Goal: Task Accomplishment & Management: Use online tool/utility

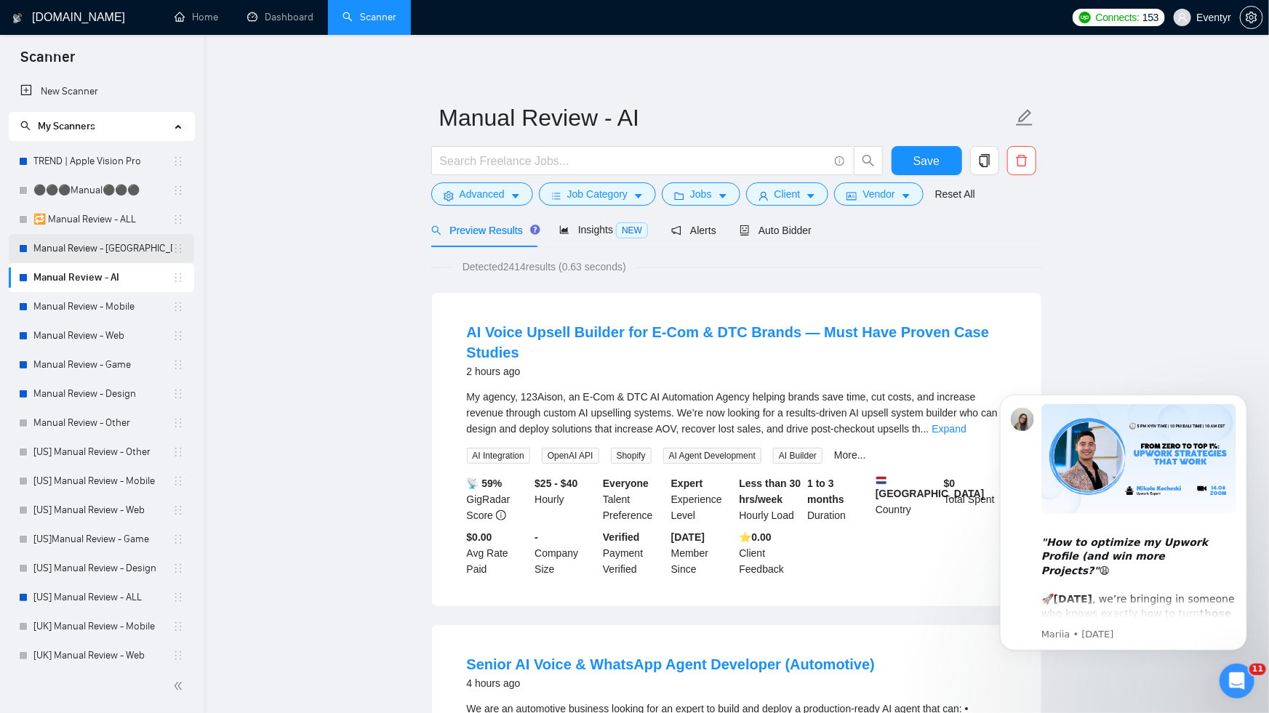
click at [79, 254] on link "Manual Review - [GEOGRAPHIC_DATA] & [GEOGRAPHIC_DATA]" at bounding box center [102, 248] width 139 height 29
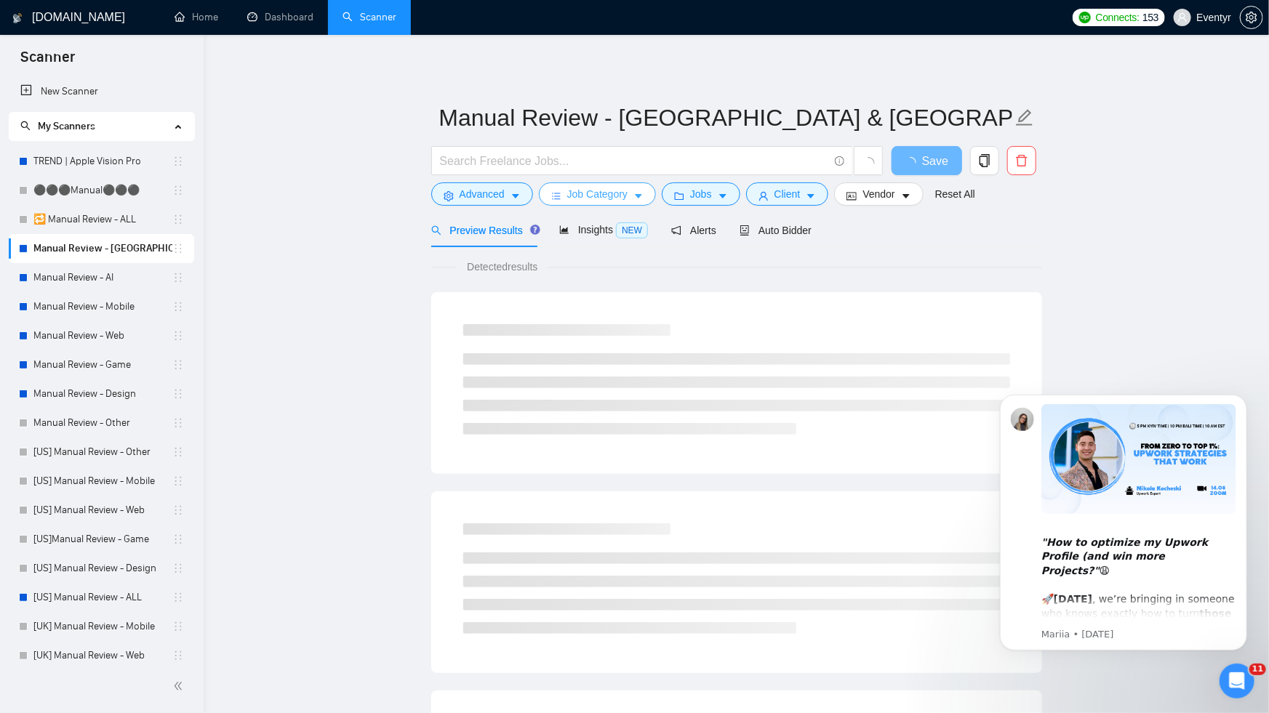
click at [582, 196] on span "Job Category" at bounding box center [597, 194] width 60 height 16
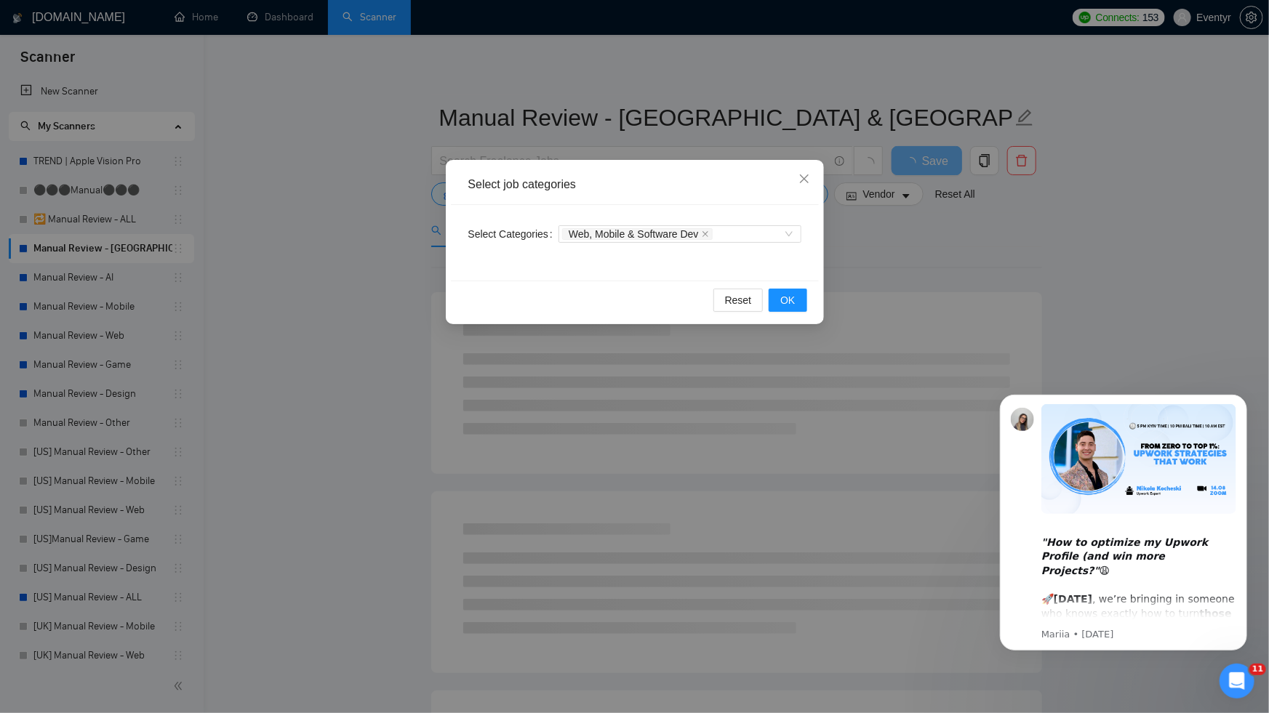
click at [398, 292] on div "Select job categories Select Categories Web, Mobile & Software Dev Reset OK" at bounding box center [634, 356] width 1269 height 713
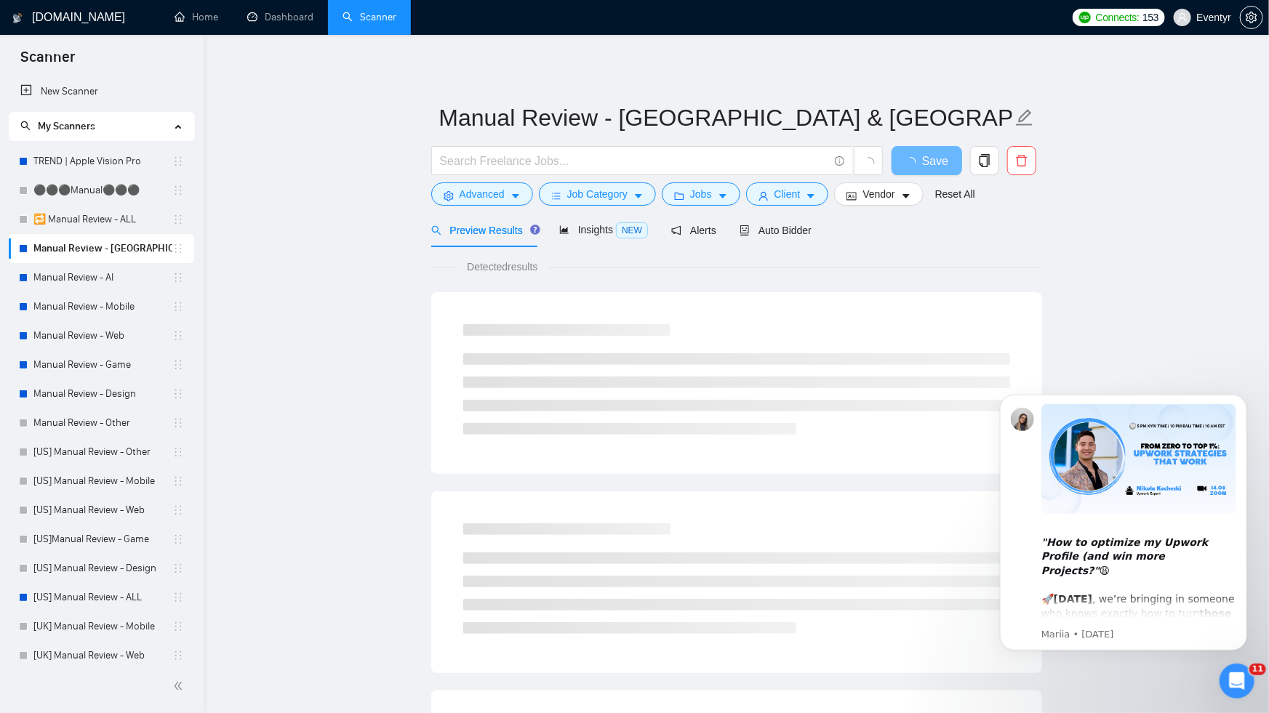
click at [486, 209] on form "Manual Review - [GEOGRAPHIC_DATA] & [GEOGRAPHIC_DATA] Save Advanced Job Categor…" at bounding box center [736, 154] width 611 height 119
click at [486, 202] on button "Advanced" at bounding box center [482, 193] width 102 height 23
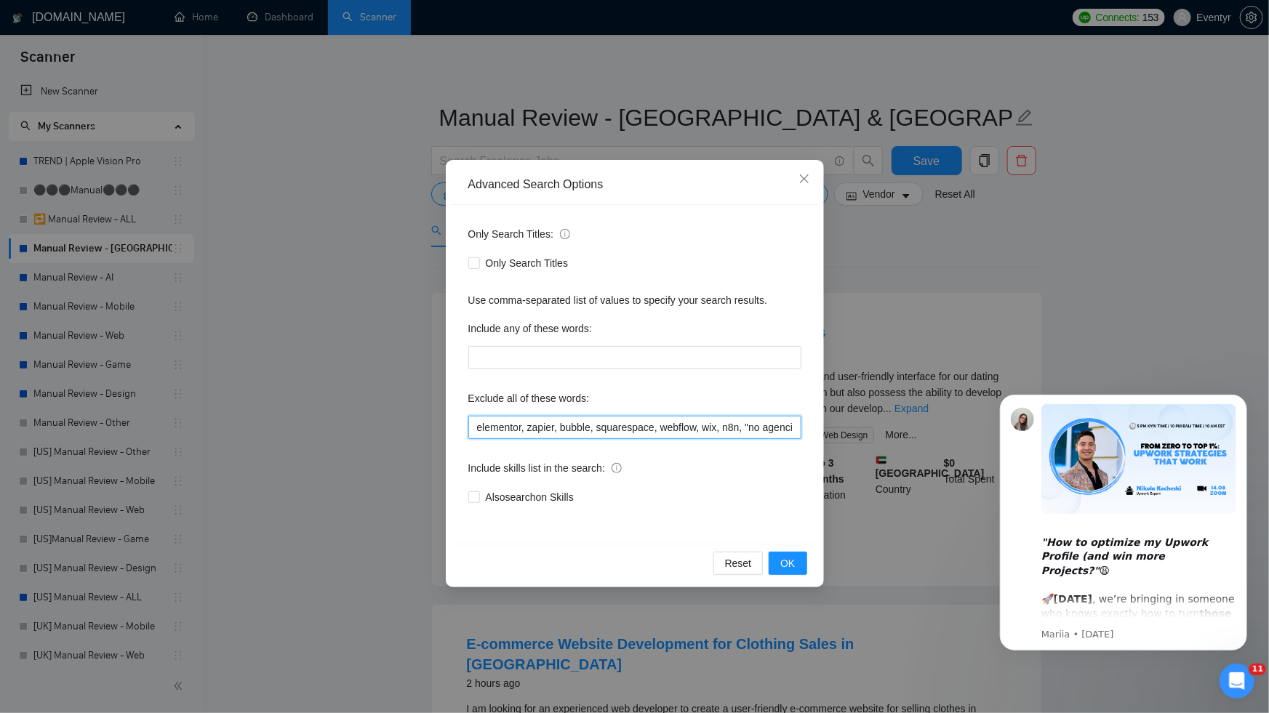
click at [666, 428] on input "elementor, zapier, bubble, squarespace, webflow, wix, n8n, "no agencies"" at bounding box center [634, 427] width 333 height 23
type input "elementor, zapier, bubble, squarespace, webflow, wix, n8n, "no agencies", hubsp…"
click at [779, 563] on button "OK" at bounding box center [787, 563] width 38 height 23
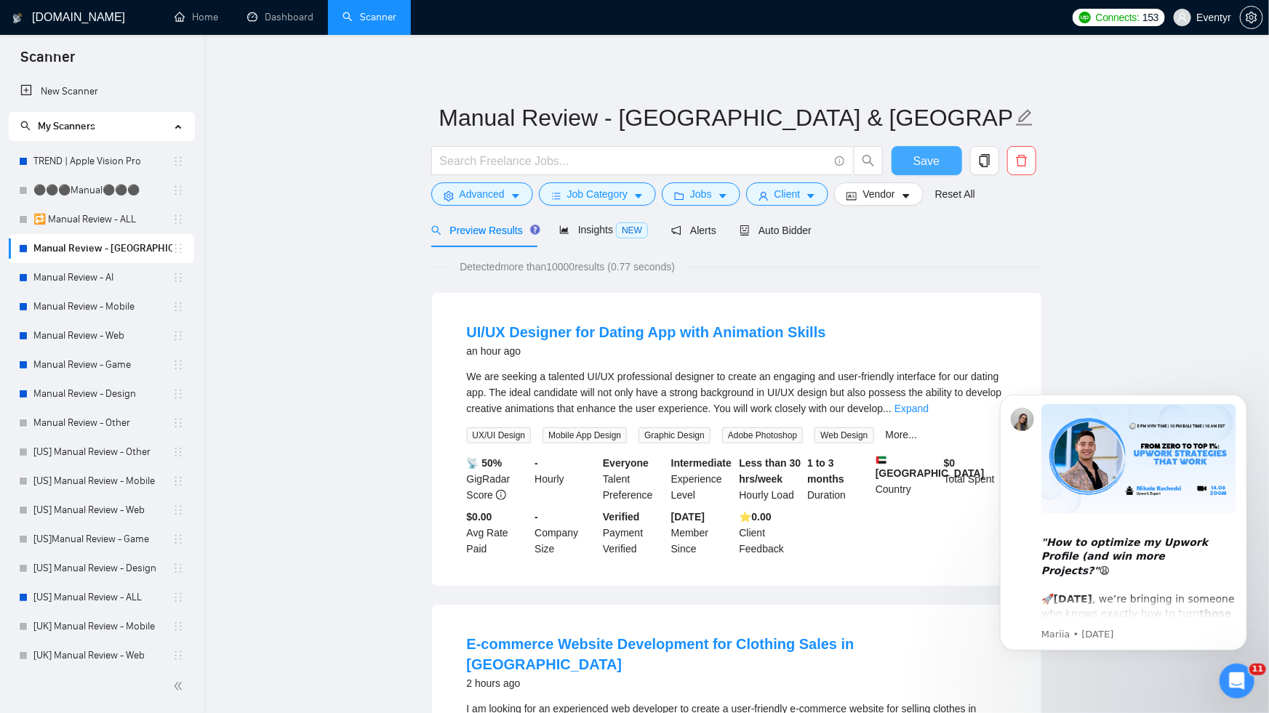
click at [924, 162] on span "Save" at bounding box center [926, 161] width 26 height 18
click at [113, 278] on link "Manual Review - AI" at bounding box center [102, 277] width 139 height 29
click at [89, 283] on link "Manual Review - AI" at bounding box center [102, 277] width 139 height 29
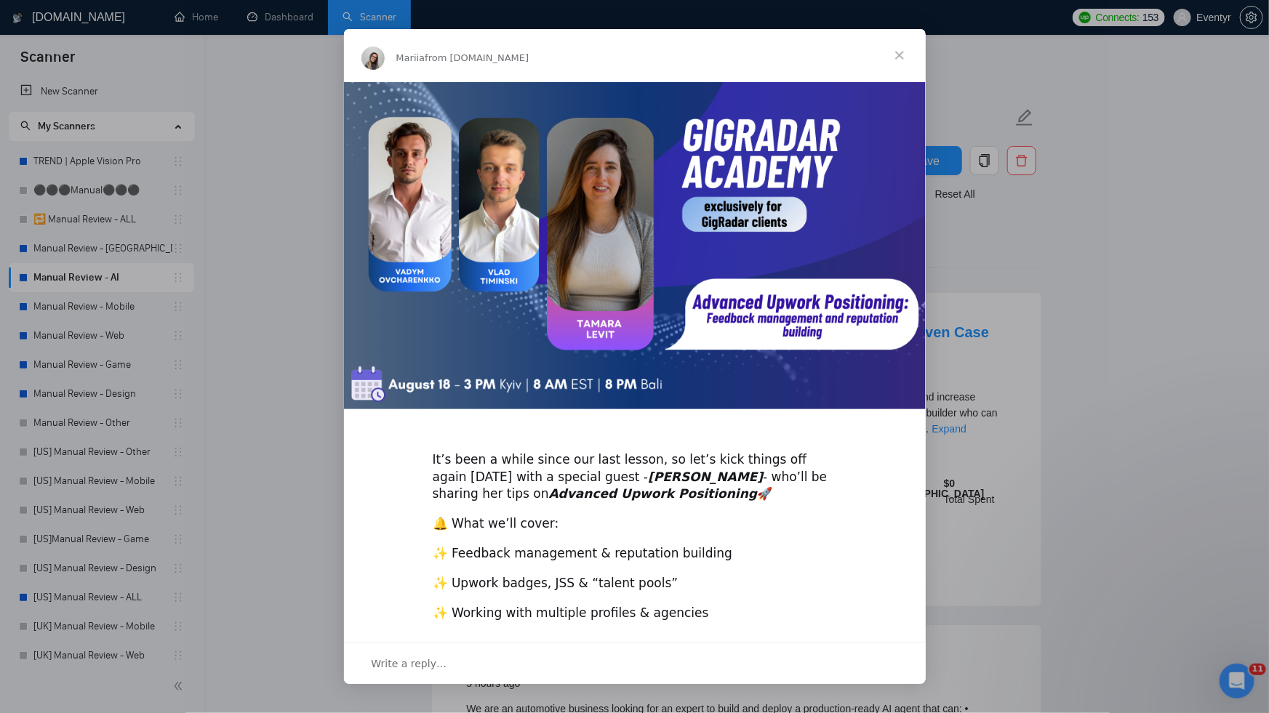
click at [948, 166] on div "Intercom messenger" at bounding box center [634, 356] width 1269 height 713
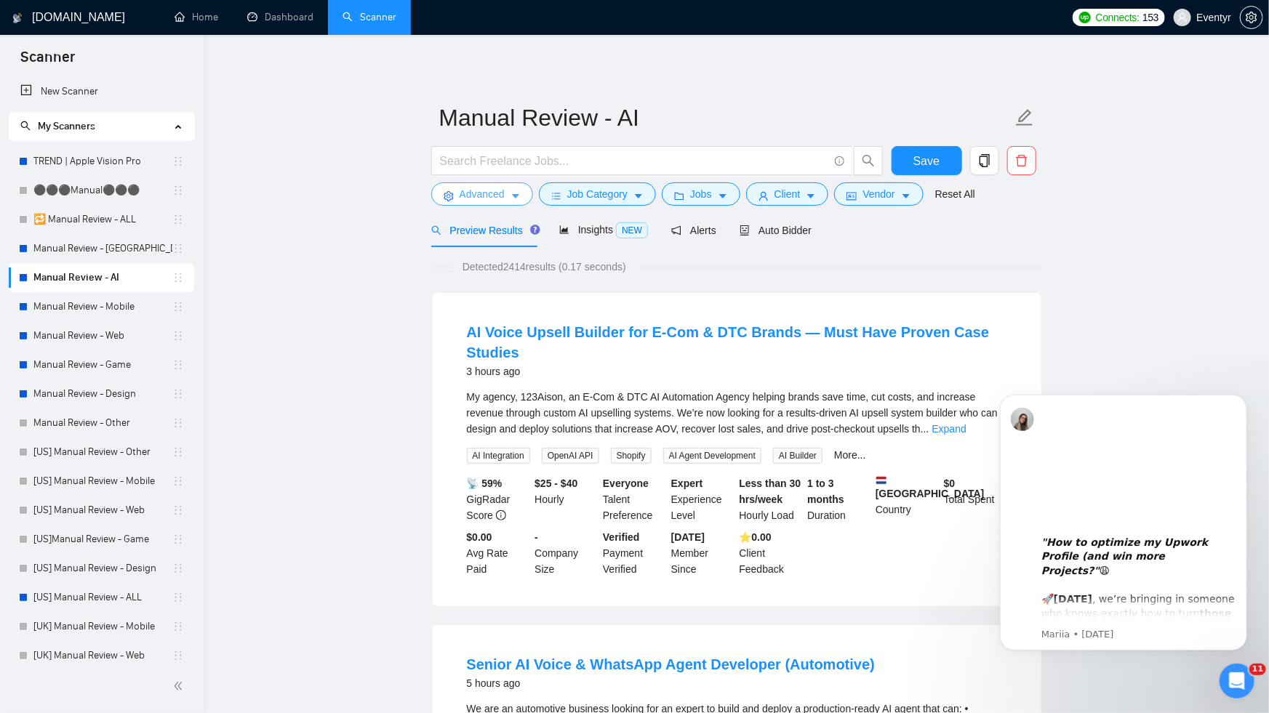
click at [494, 194] on span "Advanced" at bounding box center [481, 194] width 45 height 16
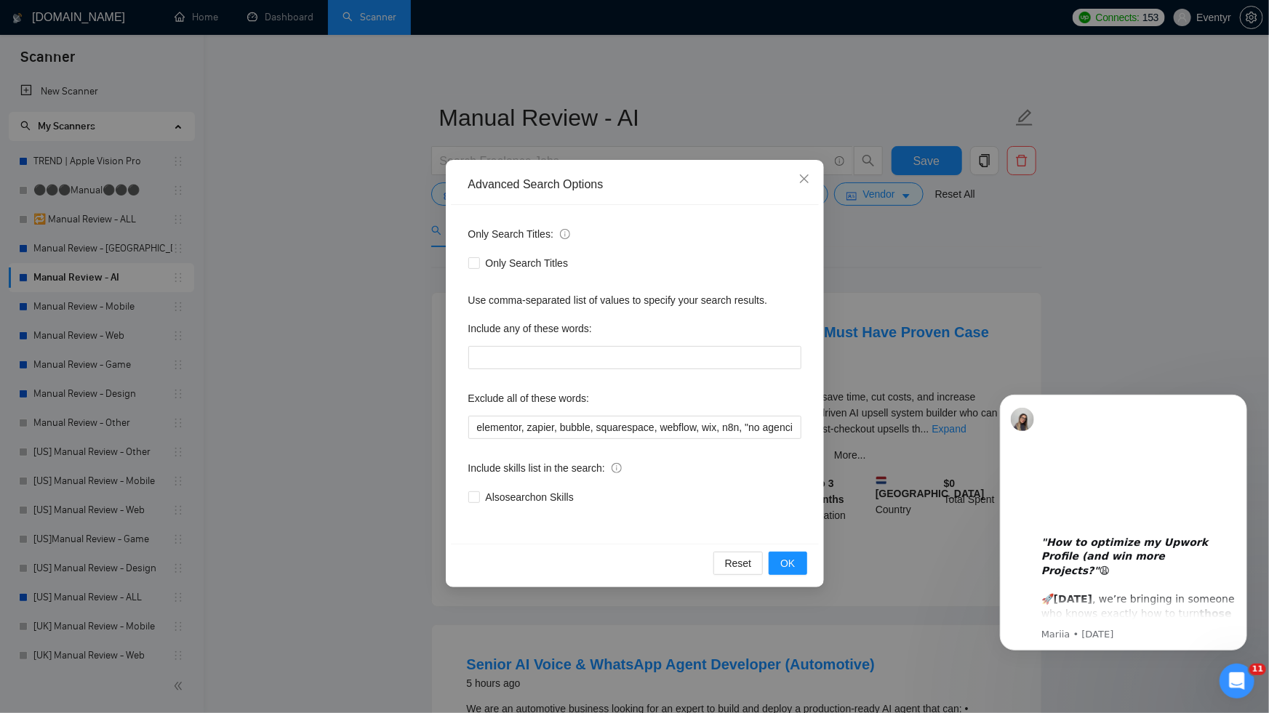
click at [546, 440] on div "Only Search Titles: Only Search Titles Use comma-separated list of values to sp…" at bounding box center [635, 374] width 368 height 339
click at [546, 426] on input "elementor, zapier, bubble, squarespace, webflow, wix, n8n, "no agencies"" at bounding box center [634, 427] width 333 height 23
paste input "elementor, zapier, bubble, squarespace, webflow, wix, n8n, "no agencies", hubsp…"
type input "elementor, zapier, bubble, squarespace, webflow, wix, n8n, "no agencies", eleme…"
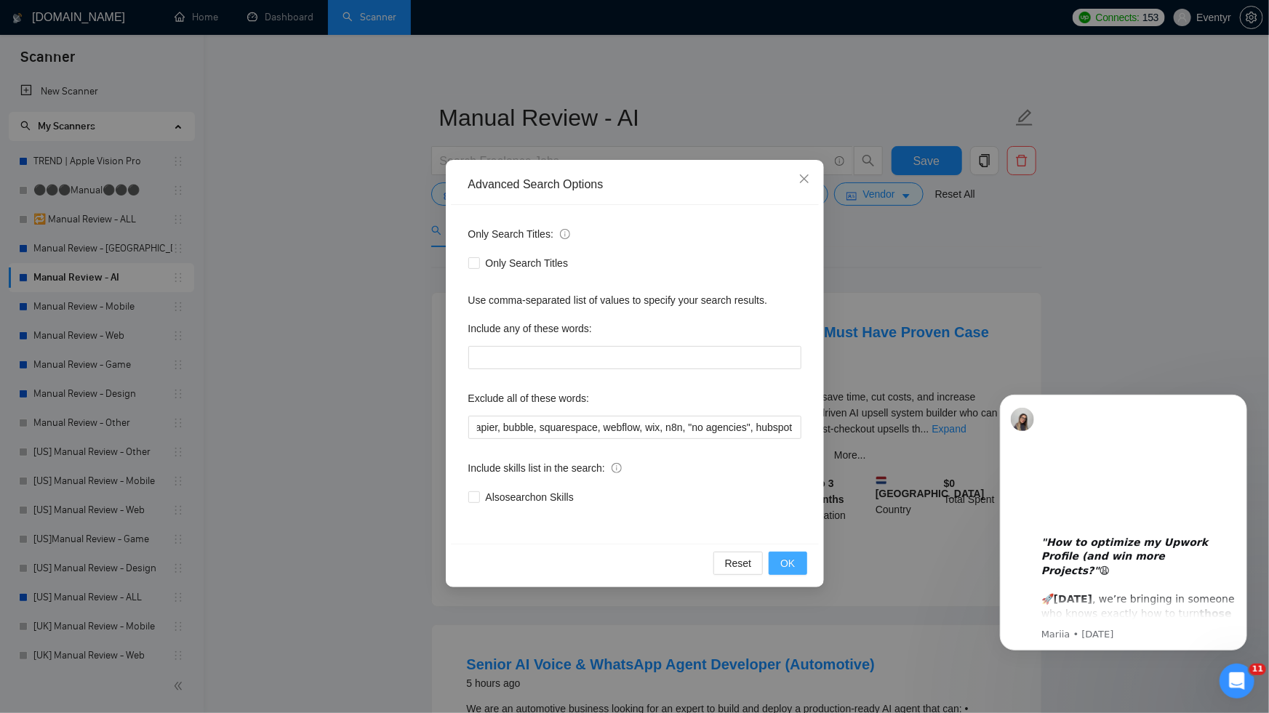
click at [787, 563] on span "OK" at bounding box center [787, 563] width 15 height 16
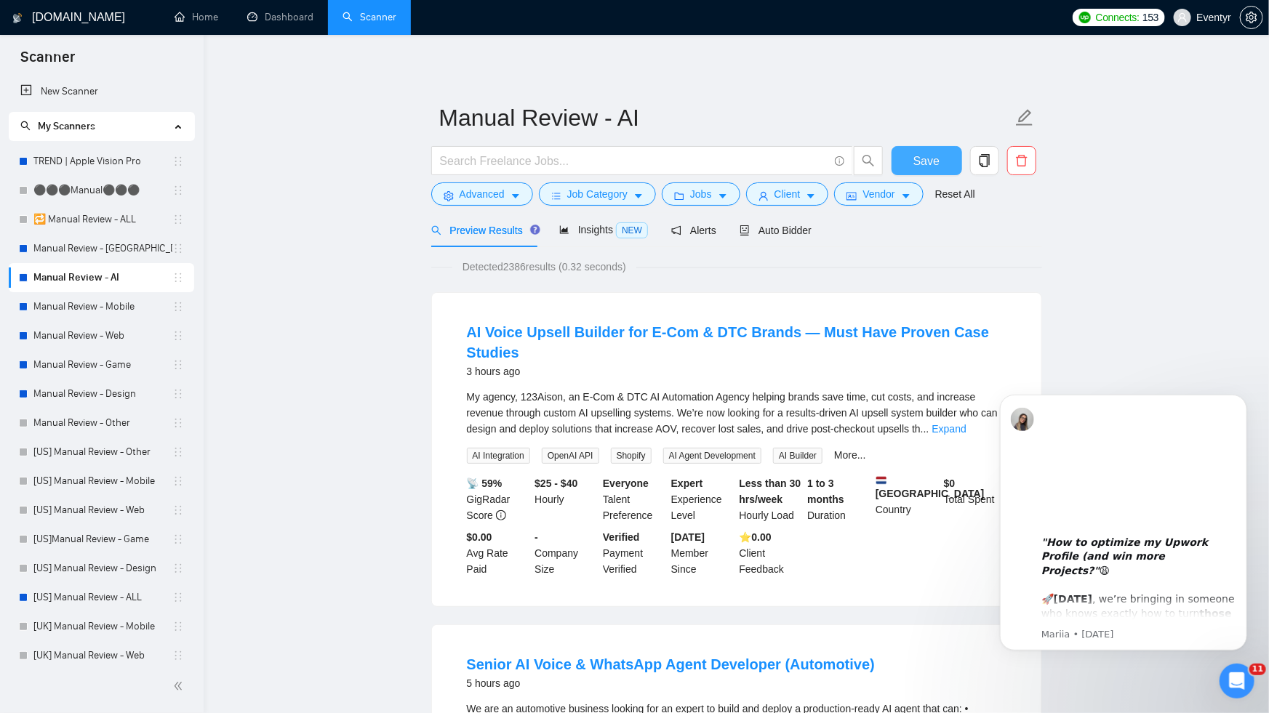
click at [955, 162] on button "Save" at bounding box center [926, 160] width 71 height 29
